Goal: Task Accomplishment & Management: Manage account settings

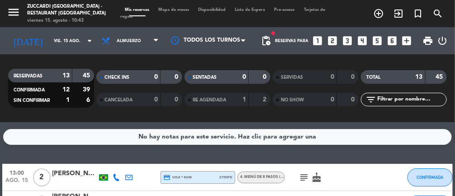
click at [49, 41] on input "vie. 15 ago." at bounding box center [78, 41] width 58 height 14
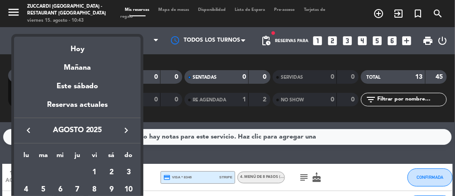
click at [81, 46] on div "Hoy" at bounding box center [77, 46] width 127 height 19
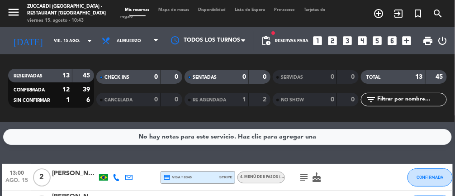
click at [174, 9] on span "Mapa de mesas" at bounding box center [174, 10] width 40 height 4
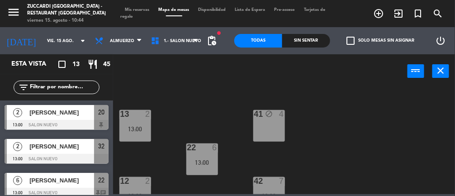
scroll to position [126, 0]
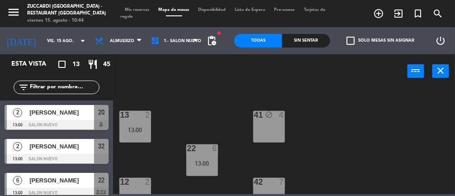
click at [275, 183] on div at bounding box center [268, 182] width 15 height 8
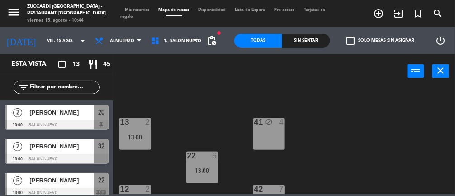
scroll to position [115, 0]
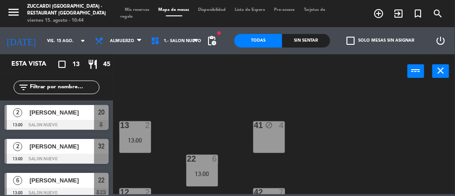
click at [274, 189] on div at bounding box center [268, 192] width 15 height 8
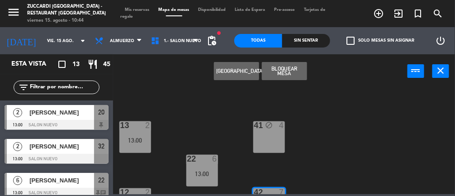
click at [276, 136] on div "41 block 4" at bounding box center [269, 137] width 32 height 32
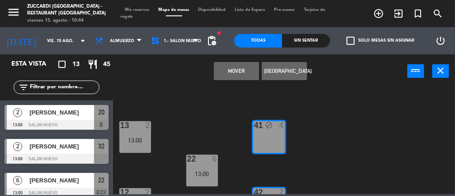
click at [235, 66] on button "Mover" at bounding box center [236, 71] width 45 height 18
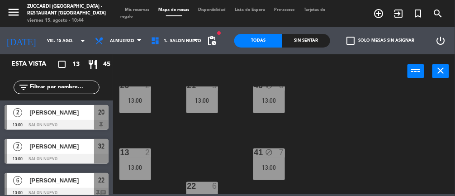
scroll to position [87, 0]
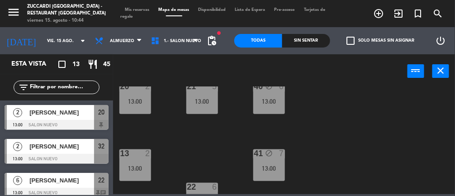
click at [281, 94] on div "40 block 6 13:00" at bounding box center [269, 98] width 32 height 32
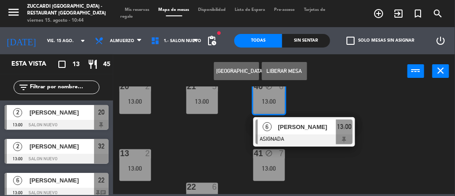
click at [379, 156] on div "30 2 13:00 31 2 13:00 32 2 13:00 20 2 13:00 21 5 13:00 40 block 6 13:00 6 Rosan…" at bounding box center [286, 140] width 337 height 108
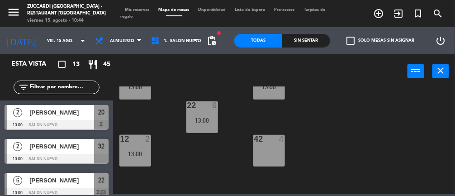
scroll to position [170, 0]
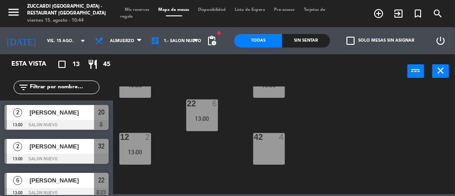
click at [206, 115] on div "13:00" at bounding box center [202, 118] width 32 height 6
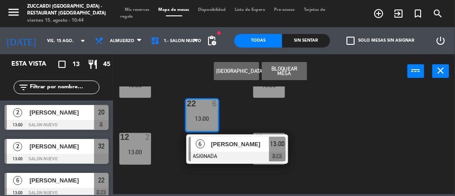
click at [355, 118] on div "30 2 13:00 31 2 13:00 32 2 13:00 20 2 13:00 21 5 13:00 40 block 6 13:00 13 2 13…" at bounding box center [286, 140] width 337 height 108
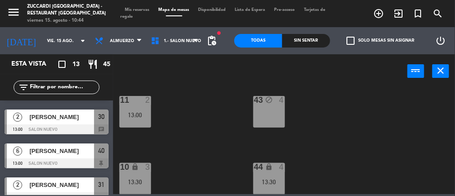
scroll to position [265, 0]
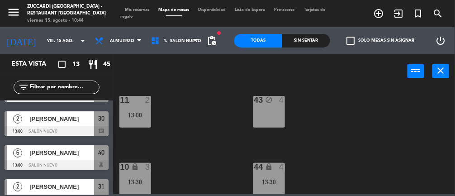
click at [75, 160] on div at bounding box center [57, 165] width 104 height 10
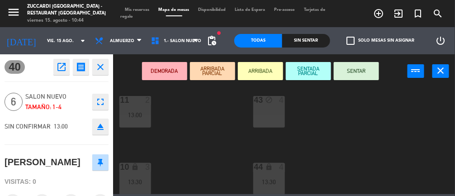
click at [279, 120] on div "43 block 4" at bounding box center [269, 112] width 32 height 32
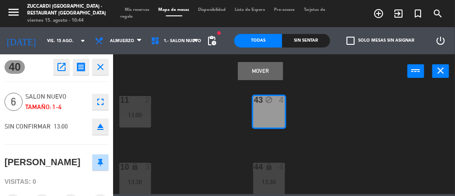
click at [254, 72] on button "Mover" at bounding box center [260, 71] width 45 height 18
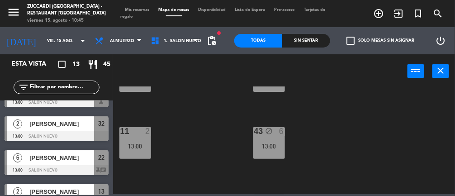
scroll to position [274, 0]
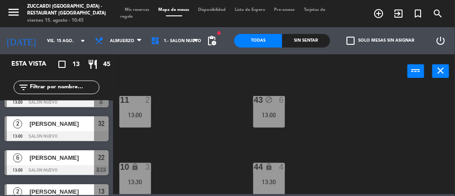
click at [282, 100] on div "6" at bounding box center [281, 100] width 5 height 8
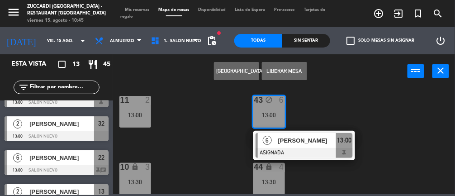
click at [281, 168] on div "4" at bounding box center [281, 167] width 5 height 8
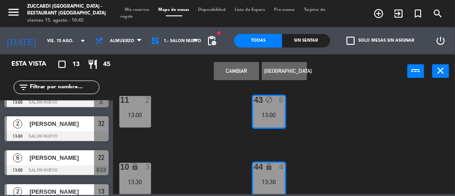
click at [239, 68] on button "Cambiar" at bounding box center [236, 71] width 45 height 18
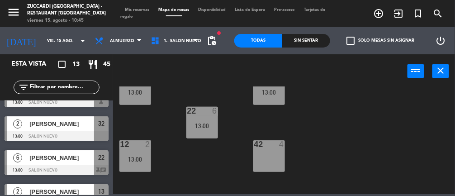
scroll to position [164, 0]
click at [140, 146] on div at bounding box center [134, 144] width 15 height 8
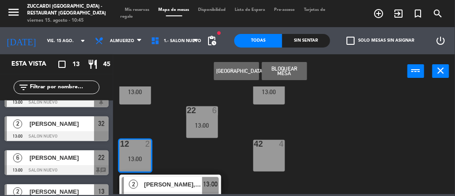
click at [283, 153] on div "42 4" at bounding box center [269, 156] width 32 height 32
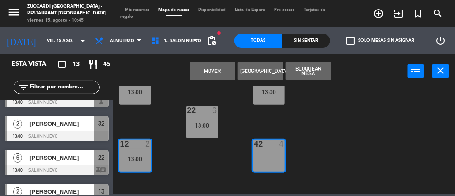
click at [214, 69] on button "Mover" at bounding box center [212, 71] width 45 height 18
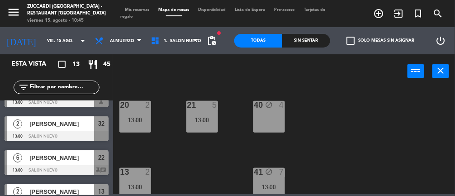
scroll to position [71, 0]
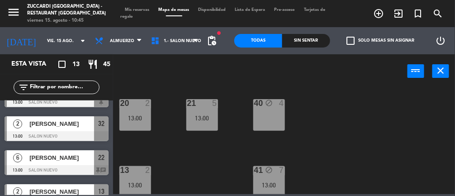
click at [285, 172] on div "7" at bounding box center [283, 170] width 15 height 9
click at [277, 117] on div "40 block 4" at bounding box center [269, 115] width 32 height 32
click at [372, 125] on div "30 2 13:00 31 2 13:00 32 2 13:00 20 2 13:00 21 5 13:00 40 block 4 13 2 13:00 41…" at bounding box center [286, 140] width 337 height 108
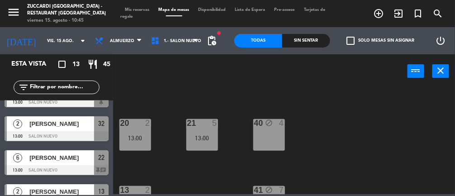
scroll to position [45, 0]
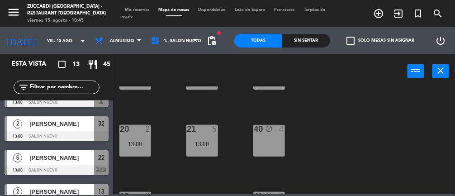
click at [214, 143] on div "13:00" at bounding box center [202, 144] width 32 height 6
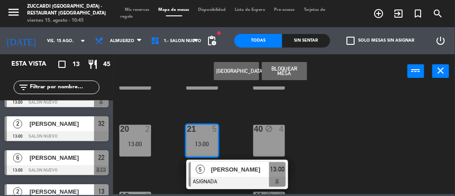
click at [336, 124] on div "30 2 13:00 31 2 13:00 32 2 13:00 20 2 13:00 21 5 13:00 5 Mauro Tasca ASIGNADA 1…" at bounding box center [286, 140] width 337 height 108
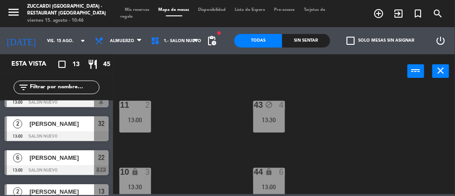
scroll to position [273, 0]
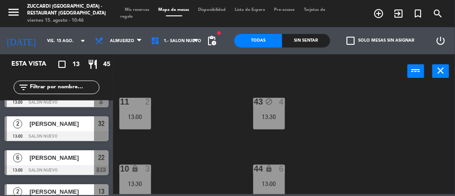
click at [279, 176] on div "44 lock 6 13:00" at bounding box center [269, 181] width 32 height 32
click at [351, 132] on div "30 2 13:00 31 2 13:00 32 2 13:00 20 2 13:00 21 5 13:00 40 block 4 13 2 13:00 41…" at bounding box center [286, 140] width 337 height 108
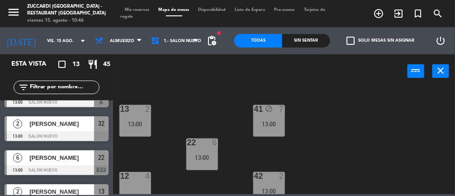
scroll to position [139, 0]
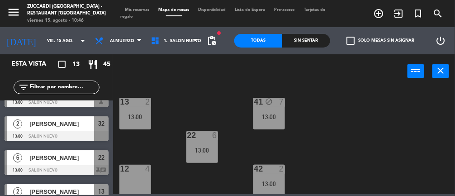
click at [146, 113] on div "13:00" at bounding box center [135, 116] width 32 height 6
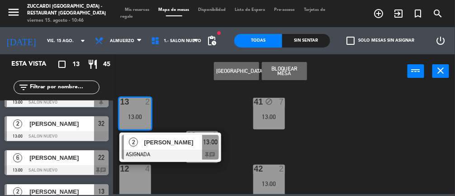
click at [135, 186] on div "12 4" at bounding box center [135, 181] width 32 height 32
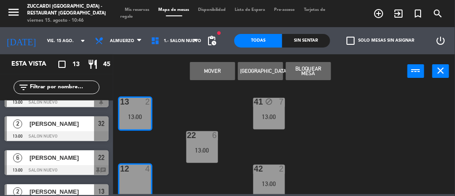
click at [216, 66] on button "Mover" at bounding box center [212, 71] width 45 height 18
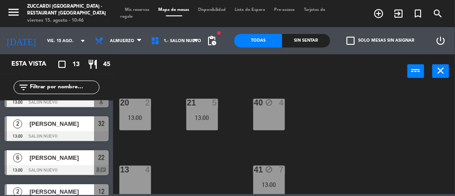
scroll to position [68, 0]
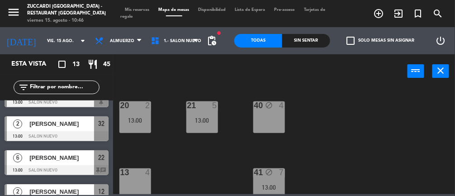
click at [139, 123] on div "20 2 13:00" at bounding box center [135, 117] width 32 height 32
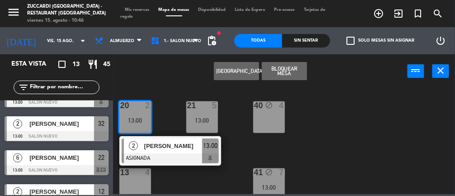
click at [141, 181] on div "13 4" at bounding box center [135, 184] width 32 height 32
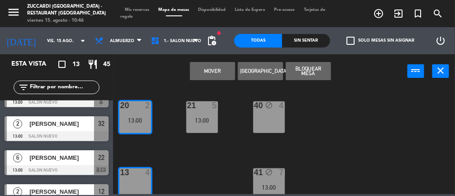
click at [228, 74] on button "Mover" at bounding box center [212, 71] width 45 height 18
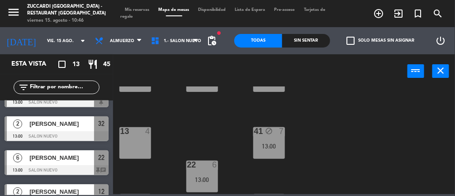
scroll to position [108, 0]
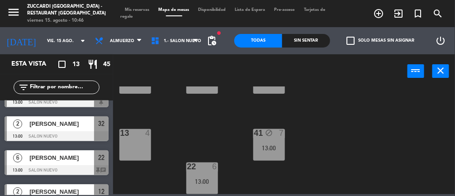
click at [206, 152] on div "30 2 13:00 31 2 13:00 32 2 13:00 20 2 13:00 21 5 13:00 40 block 4 13 4 41 block…" at bounding box center [286, 140] width 337 height 108
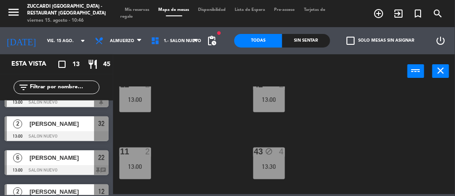
scroll to position [274, 0]
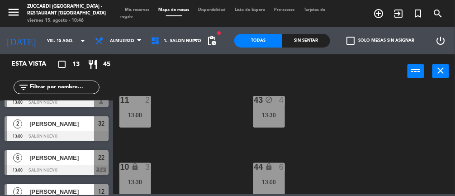
click at [279, 110] on div "43 block 4 13:30" at bounding box center [269, 112] width 32 height 32
click at [357, 98] on div "30 2 13:00 31 2 13:00 32 2 13:00 20 4 21 5 13:00 40 block 4 13 2 13:00 41 block…" at bounding box center [286, 140] width 337 height 108
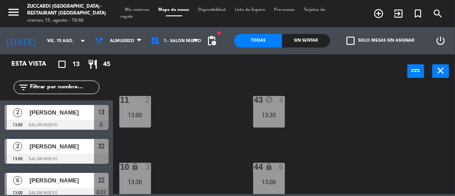
click at [276, 118] on div "43 block 4 13:30" at bounding box center [269, 112] width 32 height 32
click at [343, 98] on div "30 2 13:00 31 2 13:00 32 2 13:00 20 4 21 5 13:00 40 block 4 13 2 13:00 41 block…" at bounding box center [286, 140] width 337 height 108
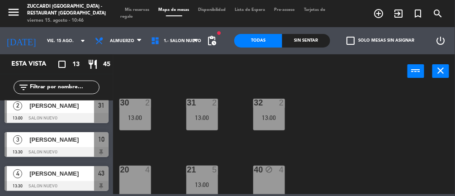
scroll to position [0, 0]
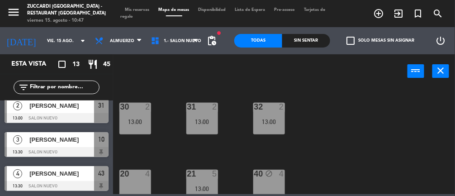
click at [77, 174] on span "[PERSON_NAME]" at bounding box center [61, 173] width 65 height 9
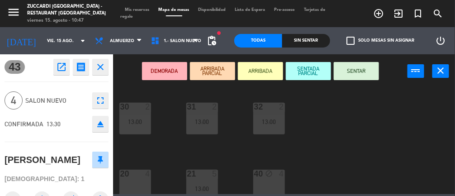
click at [136, 187] on div "20 4" at bounding box center [135, 185] width 32 height 32
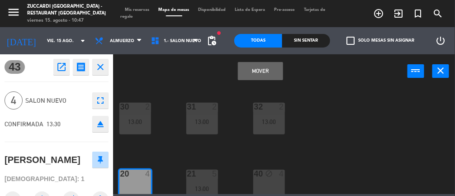
click at [259, 66] on button "Mover" at bounding box center [260, 71] width 45 height 18
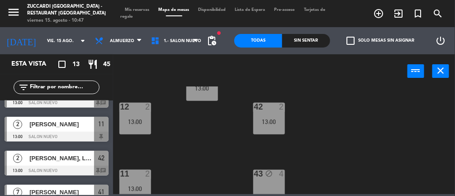
scroll to position [274, 0]
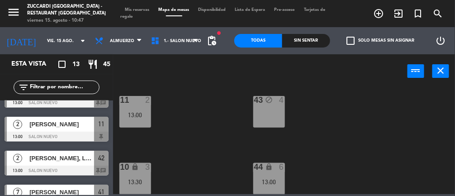
click at [152, 166] on div "3" at bounding box center [149, 167] width 15 height 9
click at [204, 120] on div "30 2 13:00 31 2 13:00 32 2 13:00 20 4 13:30 21 5 13:00 40 block 4 13 2 13:00 41…" at bounding box center [286, 140] width 337 height 108
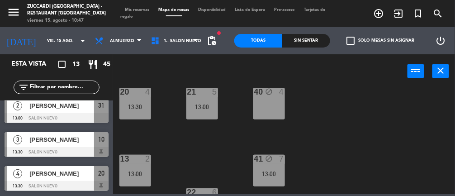
scroll to position [82, 0]
click at [72, 136] on span "[PERSON_NAME]" at bounding box center [61, 139] width 65 height 9
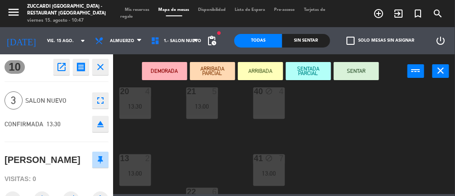
click at [143, 174] on div "13:00" at bounding box center [135, 173] width 32 height 6
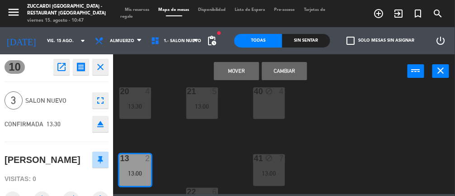
click at [293, 66] on button "Cambiar" at bounding box center [284, 71] width 45 height 18
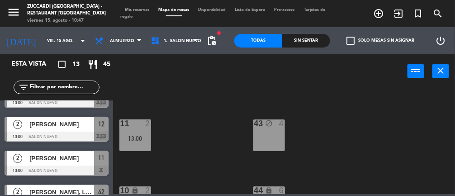
scroll to position [274, 0]
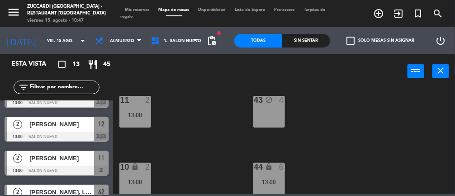
click at [141, 117] on div "13:00" at bounding box center [135, 115] width 32 height 6
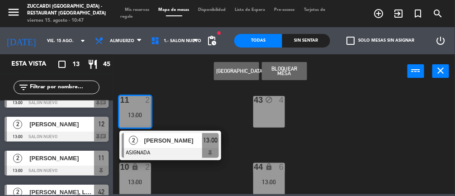
click at [168, 141] on span "[PERSON_NAME]" at bounding box center [173, 140] width 58 height 9
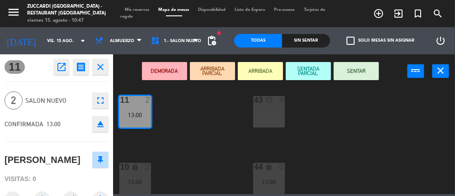
click at [218, 133] on div "30 2 13:00 31 2 13:00 32 2 13:00 20 4 13:30 21 5 13:00 40 block 4 13 3 13:30 41…" at bounding box center [286, 140] width 337 height 108
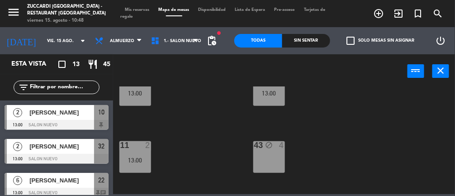
scroll to position [231, 0]
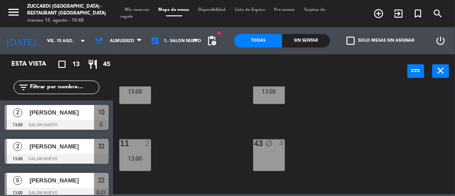
click at [271, 158] on div "43 block 4" at bounding box center [269, 155] width 32 height 32
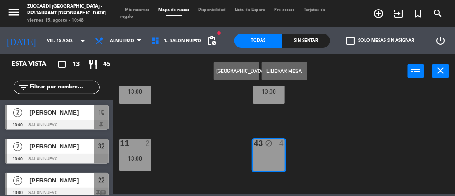
click at [375, 133] on div "30 2 13:00 31 2 13:00 32 2 13:00 20 4 13:30 21 5 13:00 40 block 4 13 3 13:30 41…" at bounding box center [286, 140] width 337 height 108
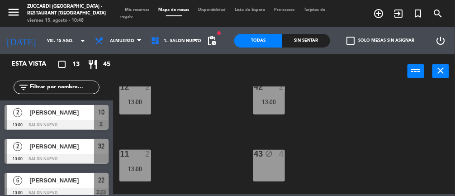
scroll to position [218, 0]
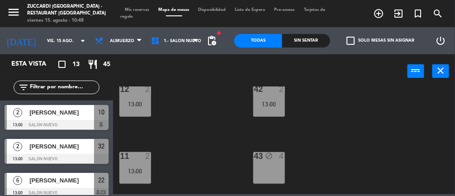
click at [276, 98] on div "42 2 13:00" at bounding box center [269, 101] width 32 height 32
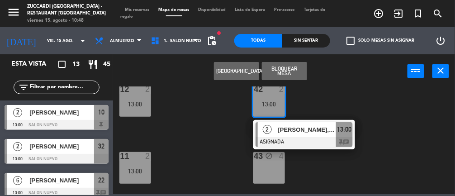
click at [296, 138] on div at bounding box center [303, 142] width 97 height 10
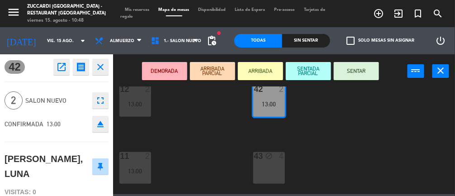
click at [62, 62] on icon "open_in_new" at bounding box center [61, 66] width 11 height 11
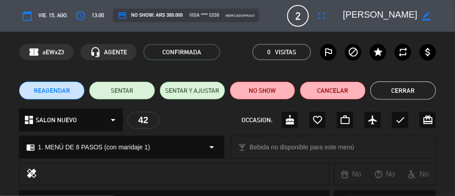
click at [424, 92] on button "Cerrar" at bounding box center [403, 90] width 66 height 18
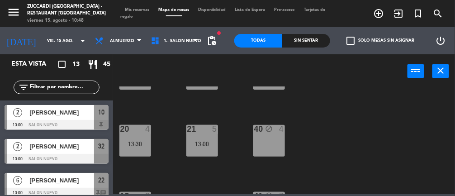
scroll to position [0, 0]
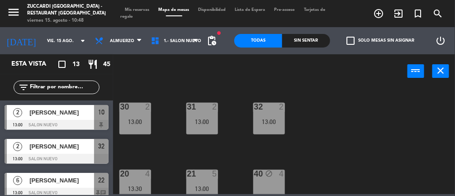
click at [139, 121] on div "13:00" at bounding box center [135, 121] width 32 height 6
click at [330, 111] on div "30 2 13:00 31 2 13:00 32 2 13:00 20 4 13:30 21 5 13:00 40 block 4 13 3 13:30 41…" at bounding box center [286, 140] width 337 height 108
click at [208, 131] on div "31 2 13:00" at bounding box center [202, 119] width 32 height 32
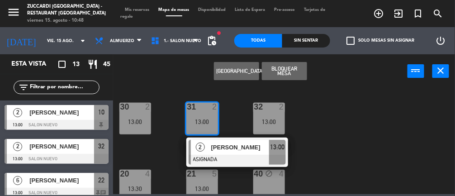
click at [146, 130] on div "30 2 13:00" at bounding box center [135, 119] width 32 height 32
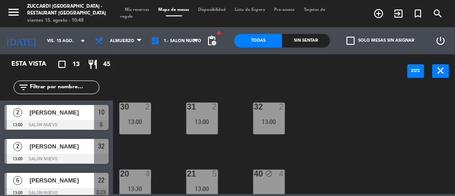
click at [208, 123] on div "13:00" at bounding box center [202, 121] width 32 height 6
click at [146, 126] on div "30 2 13:00" at bounding box center [135, 119] width 32 height 32
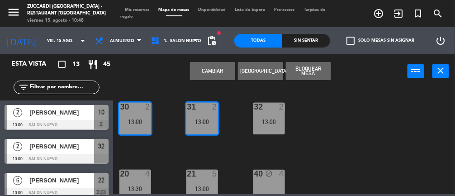
click at [358, 124] on div "30 2 13:00 31 2 13:00 32 2 13:00 20 4 13:30 21 5 13:00 40 block 4 13 3 13:30 41…" at bounding box center [286, 140] width 337 height 108
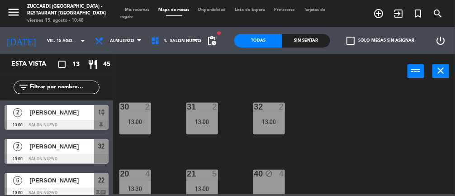
click at [268, 129] on div "32 2 13:00" at bounding box center [269, 119] width 32 height 32
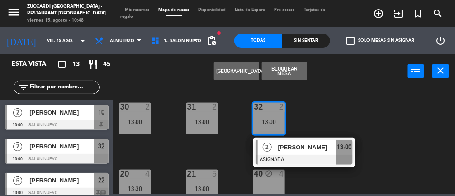
click at [141, 125] on div "30 2 13:00" at bounding box center [135, 119] width 32 height 32
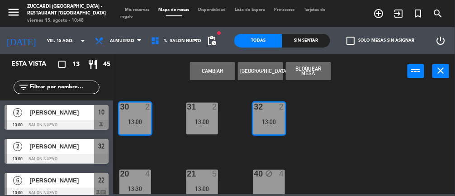
click at [224, 74] on button "Cambiar" at bounding box center [212, 71] width 45 height 18
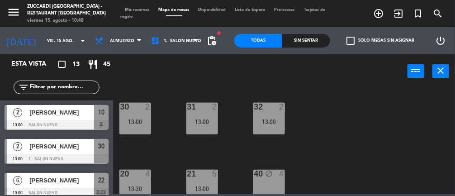
click at [136, 132] on div "30 2 13:00" at bounding box center [135, 119] width 32 height 32
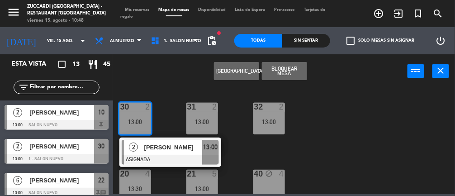
click at [169, 157] on div at bounding box center [170, 160] width 97 height 10
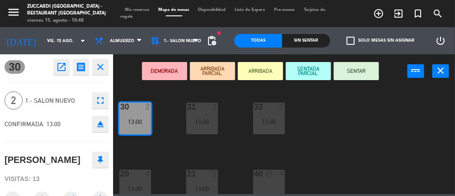
click at [343, 134] on div "30 2 13:00 31 2 13:00 32 2 13:00 20 4 13:30 21 5 13:00 40 block 4 13 3 13:30 41…" at bounding box center [286, 140] width 337 height 108
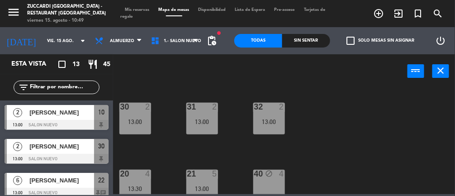
click at [55, 39] on input "vie. 15 ago." at bounding box center [71, 41] width 58 height 14
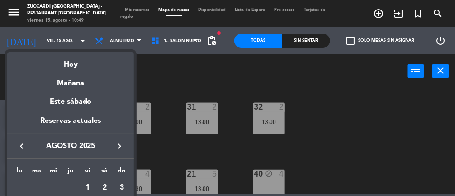
click at [73, 80] on div "Mañana" at bounding box center [70, 80] width 127 height 19
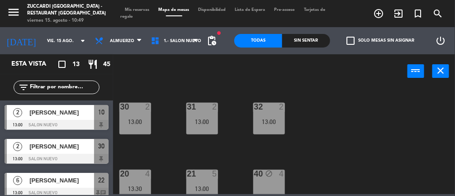
type input "sáb. 16 ago."
click at [42, 45] on input "sáb. 16 ago." at bounding box center [71, 41] width 58 height 14
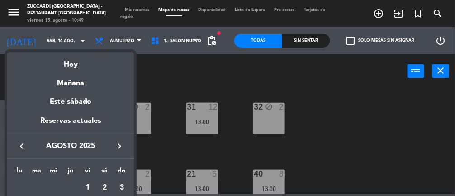
click at [115, 143] on icon "keyboard_arrow_right" at bounding box center [119, 146] width 11 height 11
click at [121, 141] on icon "keyboard_arrow_right" at bounding box center [119, 146] width 11 height 11
click at [108, 167] on th "sá" at bounding box center [104, 172] width 17 height 14
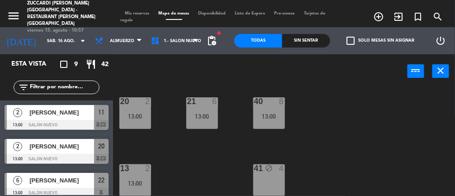
scroll to position [75, 0]
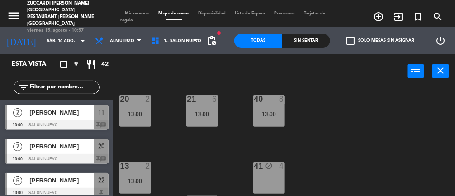
click at [46, 43] on input "sáb. 16 ago." at bounding box center [71, 41] width 58 height 14
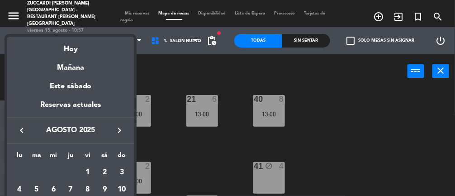
click at [76, 52] on div "Hoy" at bounding box center [70, 46] width 127 height 19
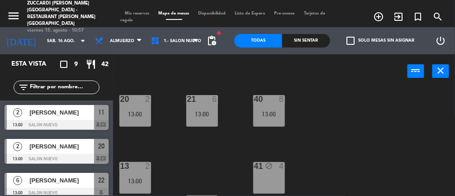
type input "vie. 15 ago."
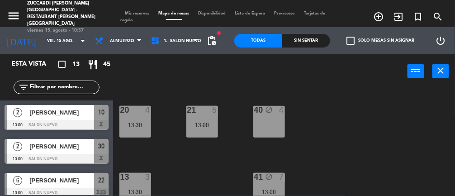
scroll to position [68, 0]
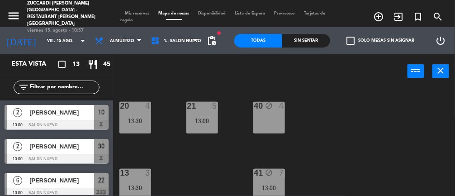
click at [271, 123] on div "40 block 4" at bounding box center [269, 118] width 32 height 32
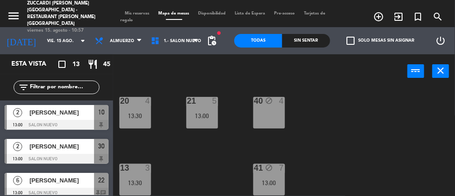
scroll to position [83, 0]
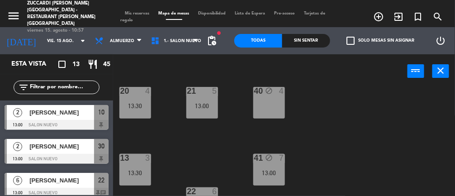
click at [271, 163] on div "41 block 7 13:00" at bounding box center [269, 170] width 32 height 32
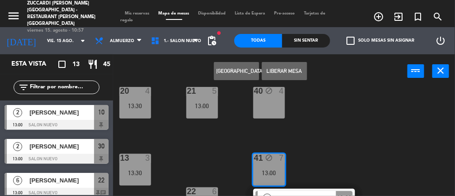
scroll to position [91, 0]
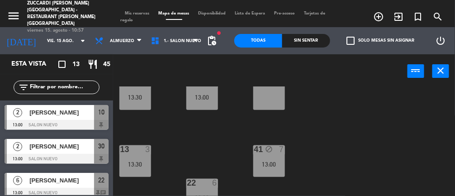
click at [271, 156] on div "41 block 7 13:00" at bounding box center [269, 161] width 32 height 32
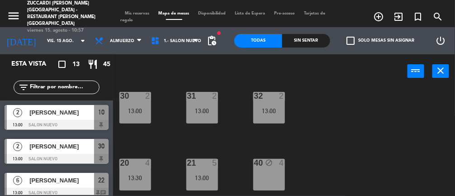
scroll to position [0, 0]
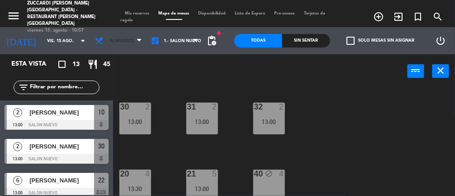
click at [127, 42] on span "Almuerzo" at bounding box center [118, 41] width 56 height 20
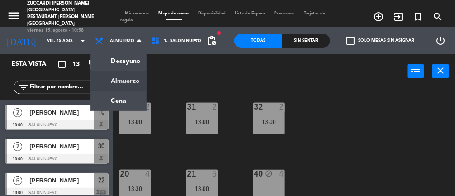
click at [58, 43] on input "vie. 15 ago." at bounding box center [71, 41] width 58 height 14
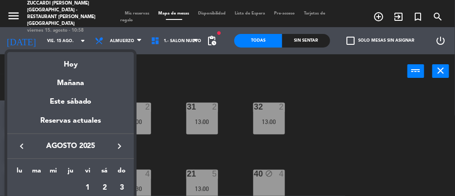
click at [198, 76] on div at bounding box center [227, 98] width 455 height 196
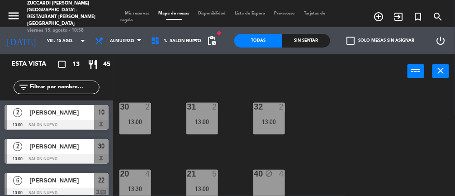
click at [271, 40] on div "Sin sentar" at bounding box center [306, 41] width 48 height 14
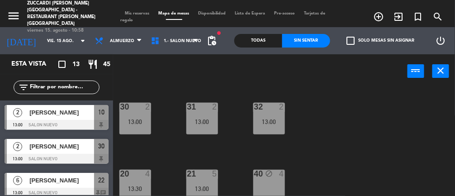
click at [265, 40] on div "Todas" at bounding box center [258, 41] width 48 height 14
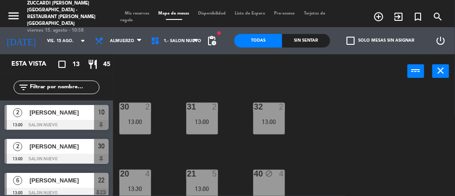
click at [209, 116] on div "31 2 13:00" at bounding box center [202, 119] width 32 height 32
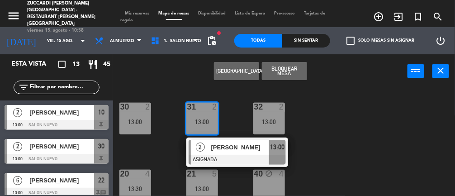
click at [249, 152] on div "[PERSON_NAME]" at bounding box center [239, 147] width 59 height 15
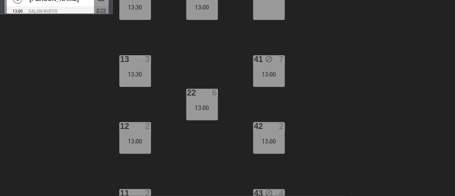
scroll to position [56, 0]
